Goal: Find specific page/section: Find specific page/section

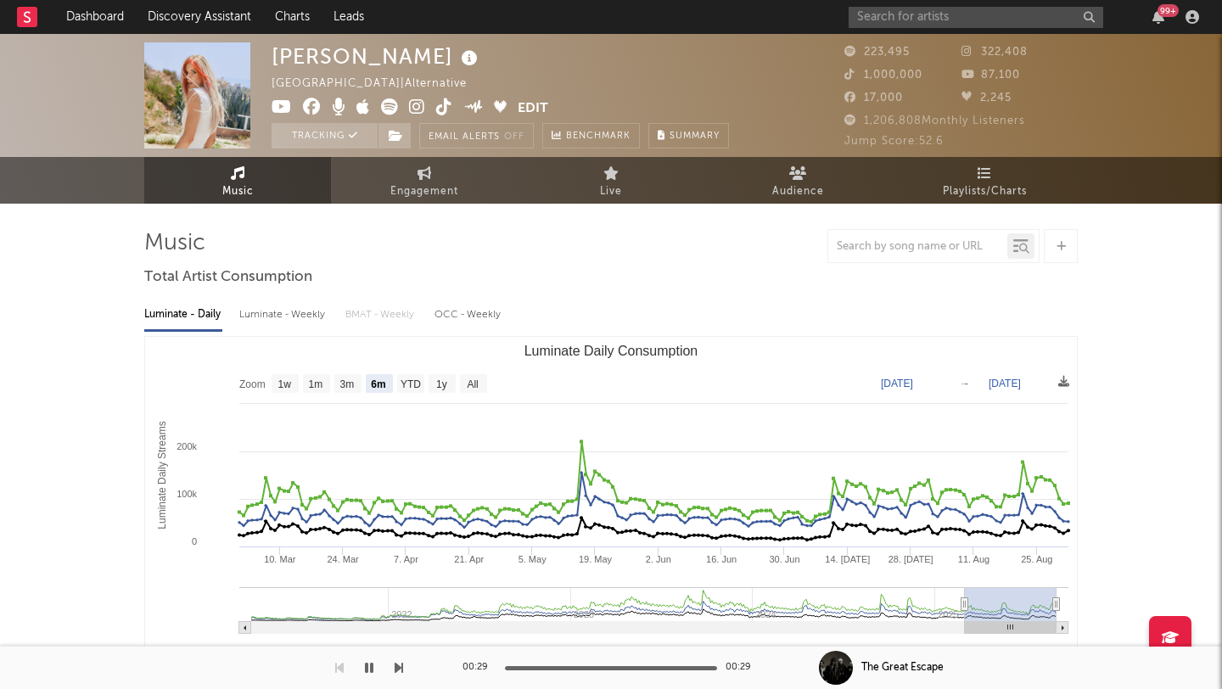
select select "6m"
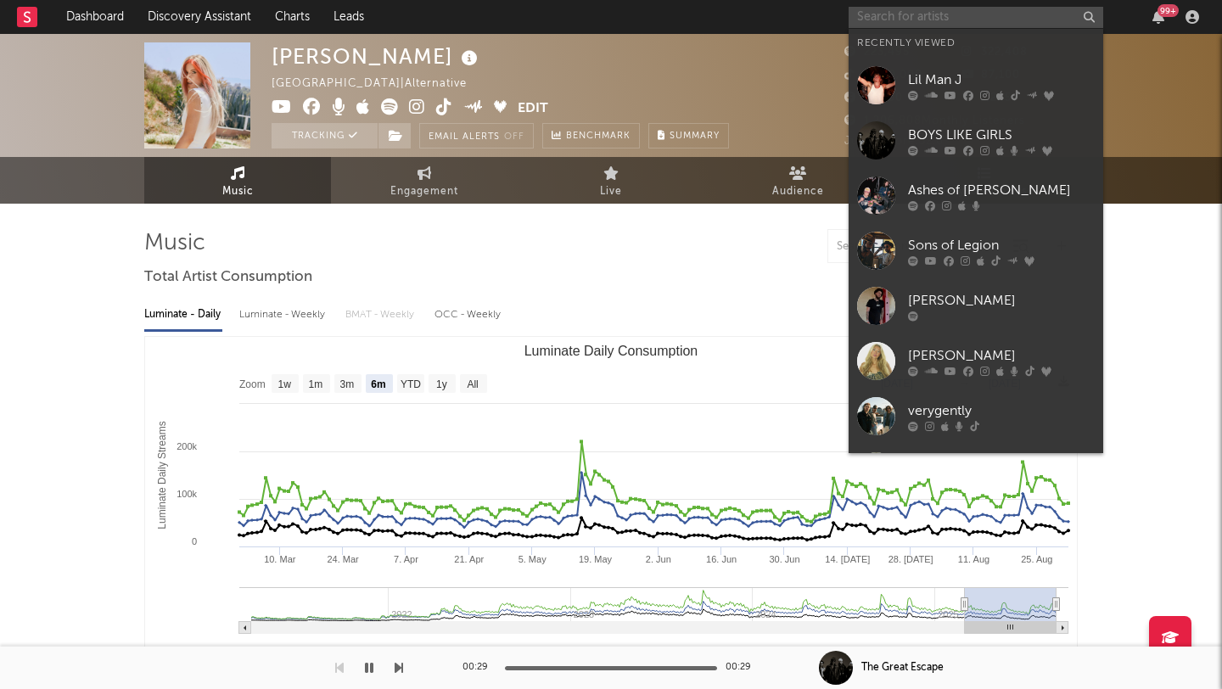
click at [879, 16] on input "text" at bounding box center [976, 17] width 255 height 21
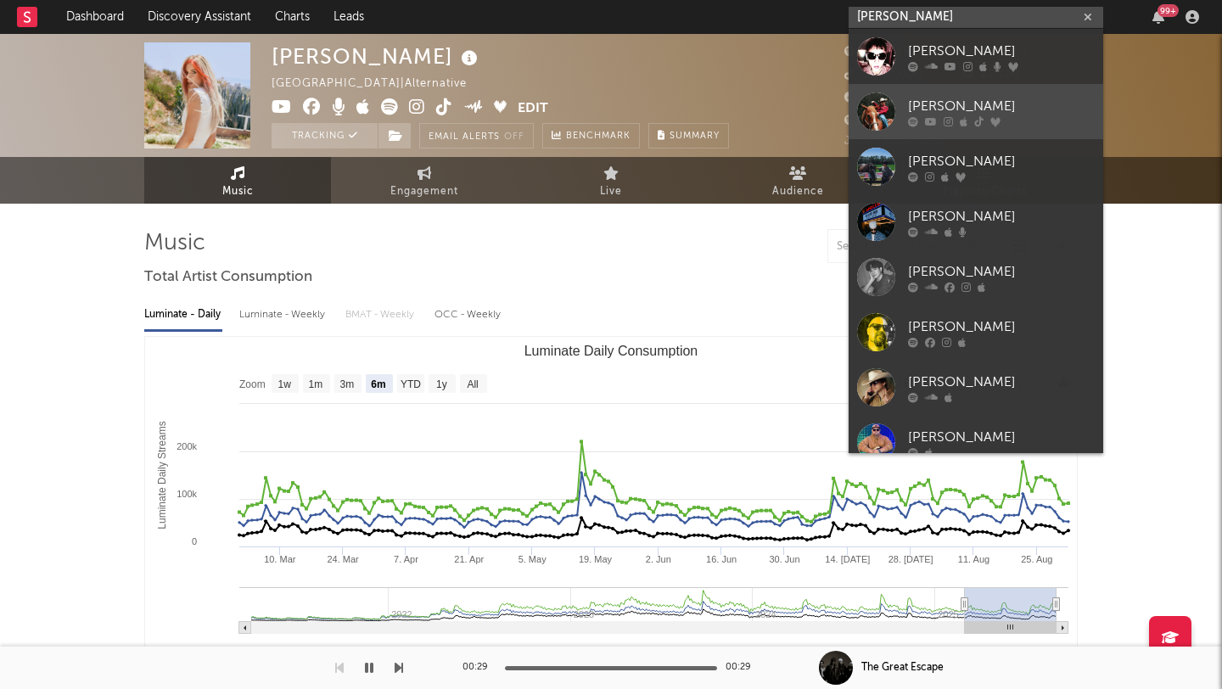
type input "[PERSON_NAME]"
click at [958, 105] on div "[PERSON_NAME]" at bounding box center [1001, 106] width 187 height 20
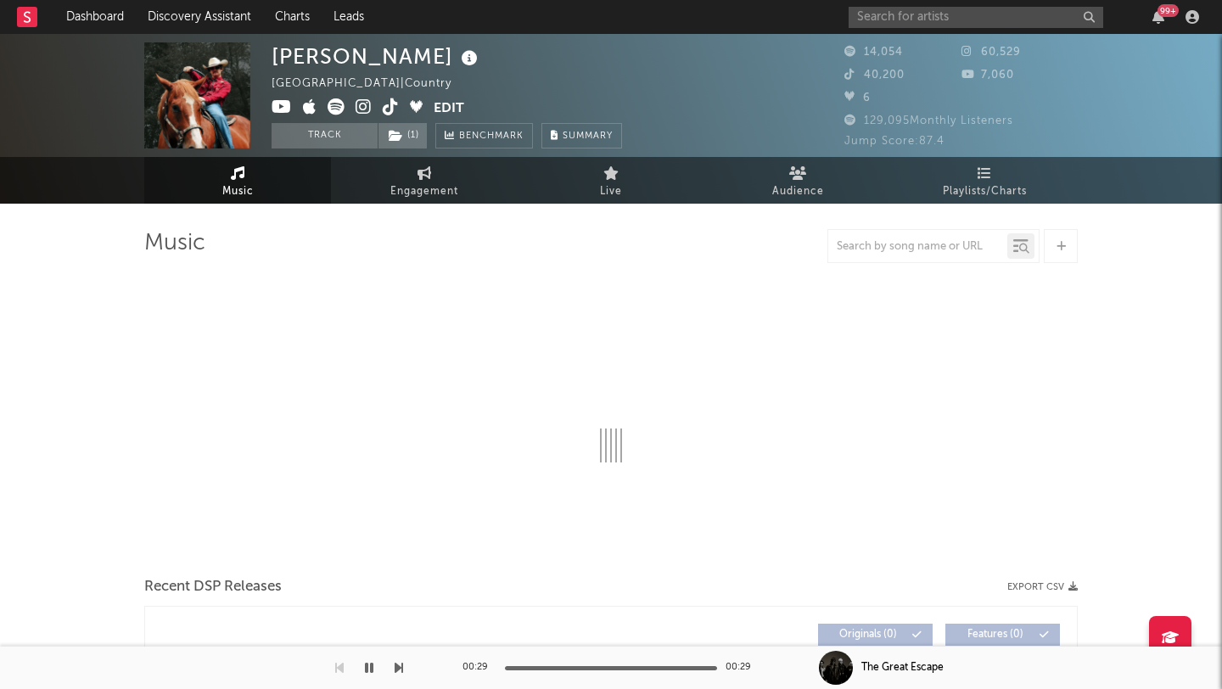
select select "6m"
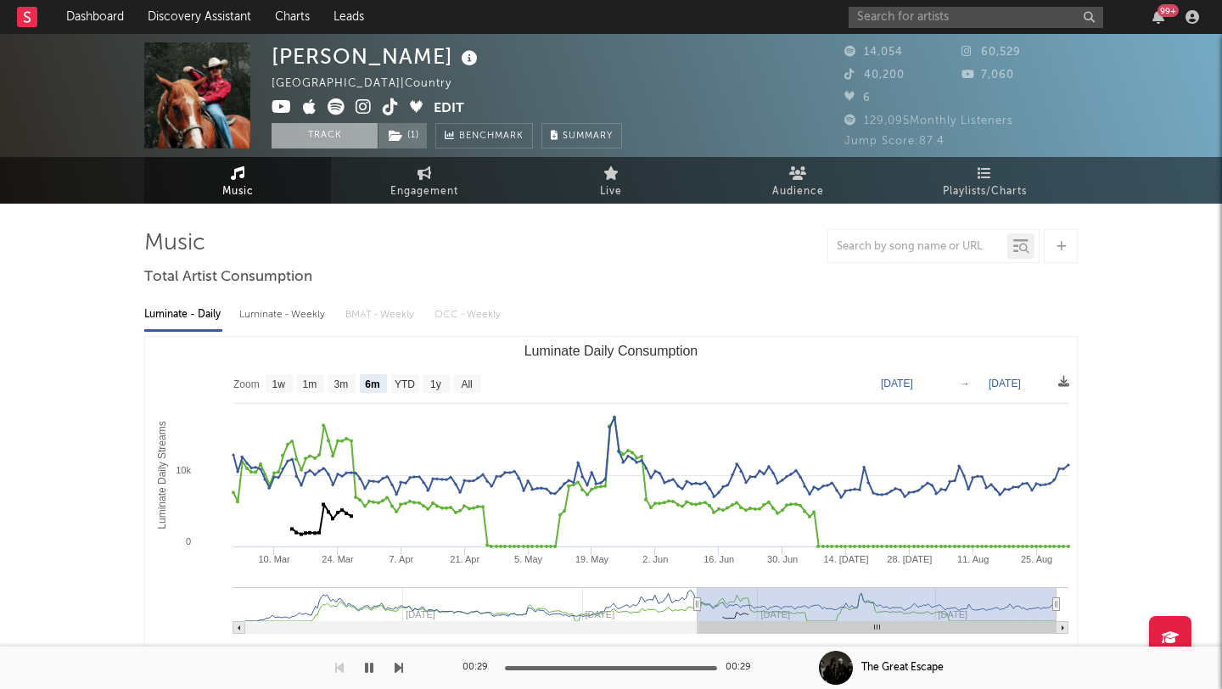
click at [317, 138] on button "Track" at bounding box center [325, 135] width 106 height 25
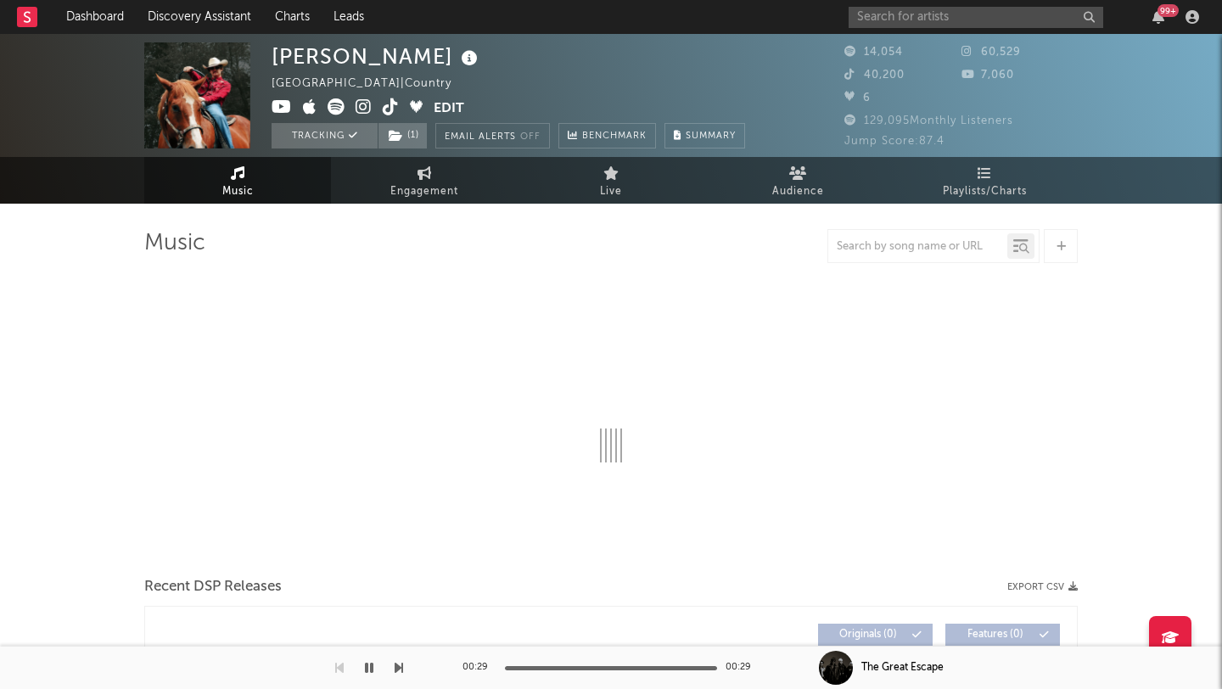
select select "6m"
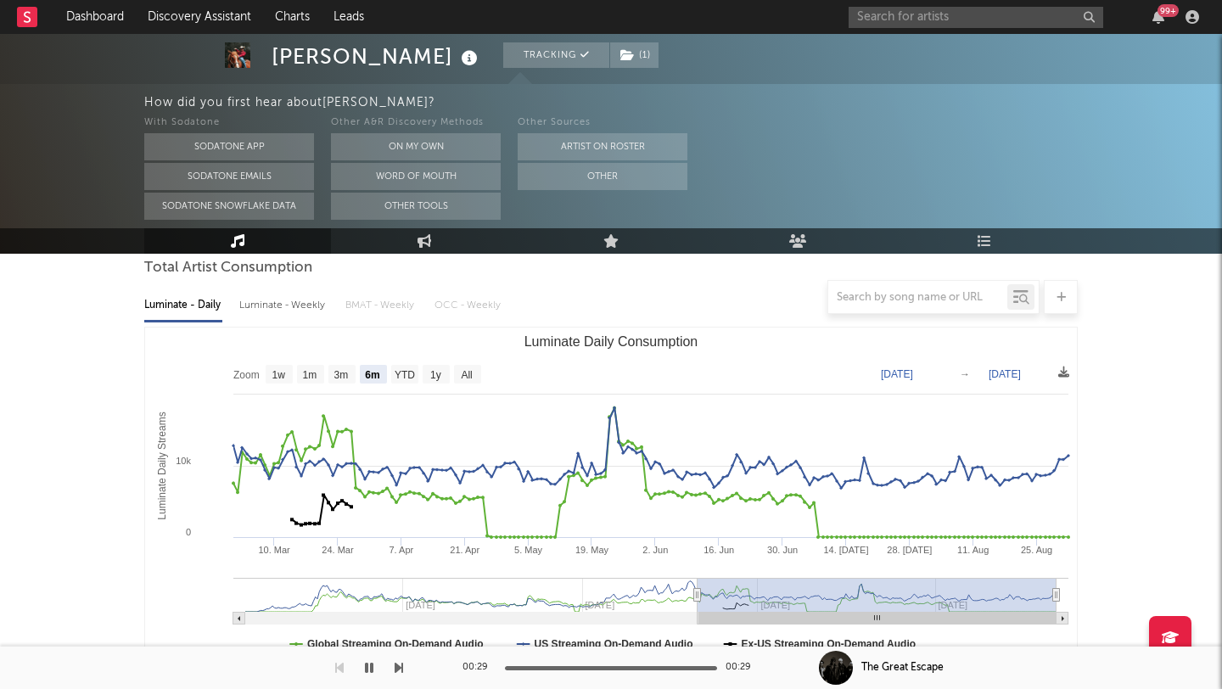
scroll to position [161, 0]
